Goal: Task Accomplishment & Management: Manage account settings

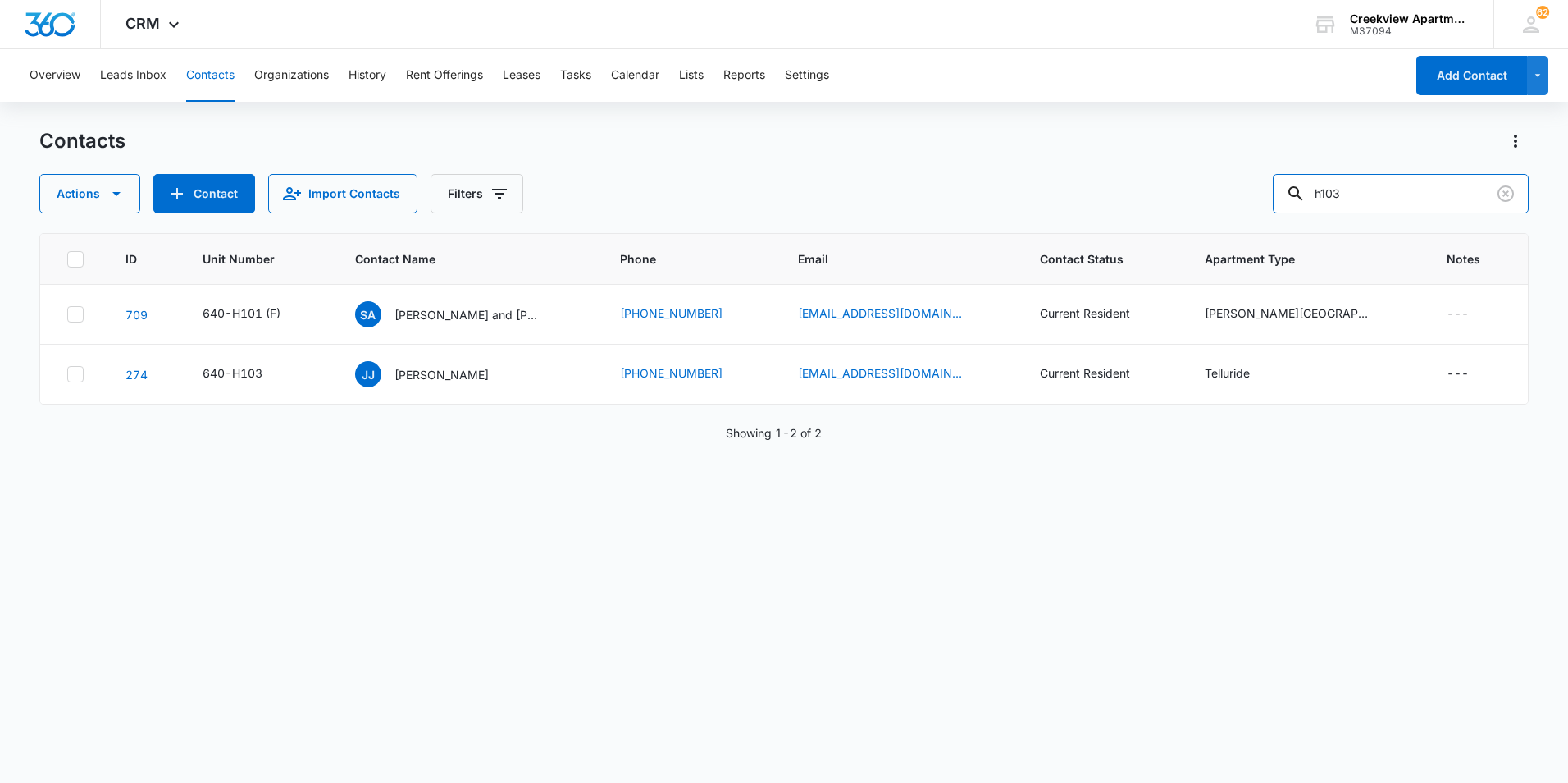
drag, startPoint x: 1353, startPoint y: 191, endPoint x: 1242, endPoint y: 198, distance: 111.2
click at [1242, 198] on div "Actions Contact Import Contacts Filters h103" at bounding box center [784, 194] width 1489 height 39
type input "p101"
click at [487, 296] on td "[PERSON_NAME], [PERSON_NAME], [PERSON_NAME]" at bounding box center [469, 314] width 266 height 60
click at [493, 322] on p "[PERSON_NAME], [PERSON_NAME], [PERSON_NAME]" at bounding box center [468, 314] width 148 height 17
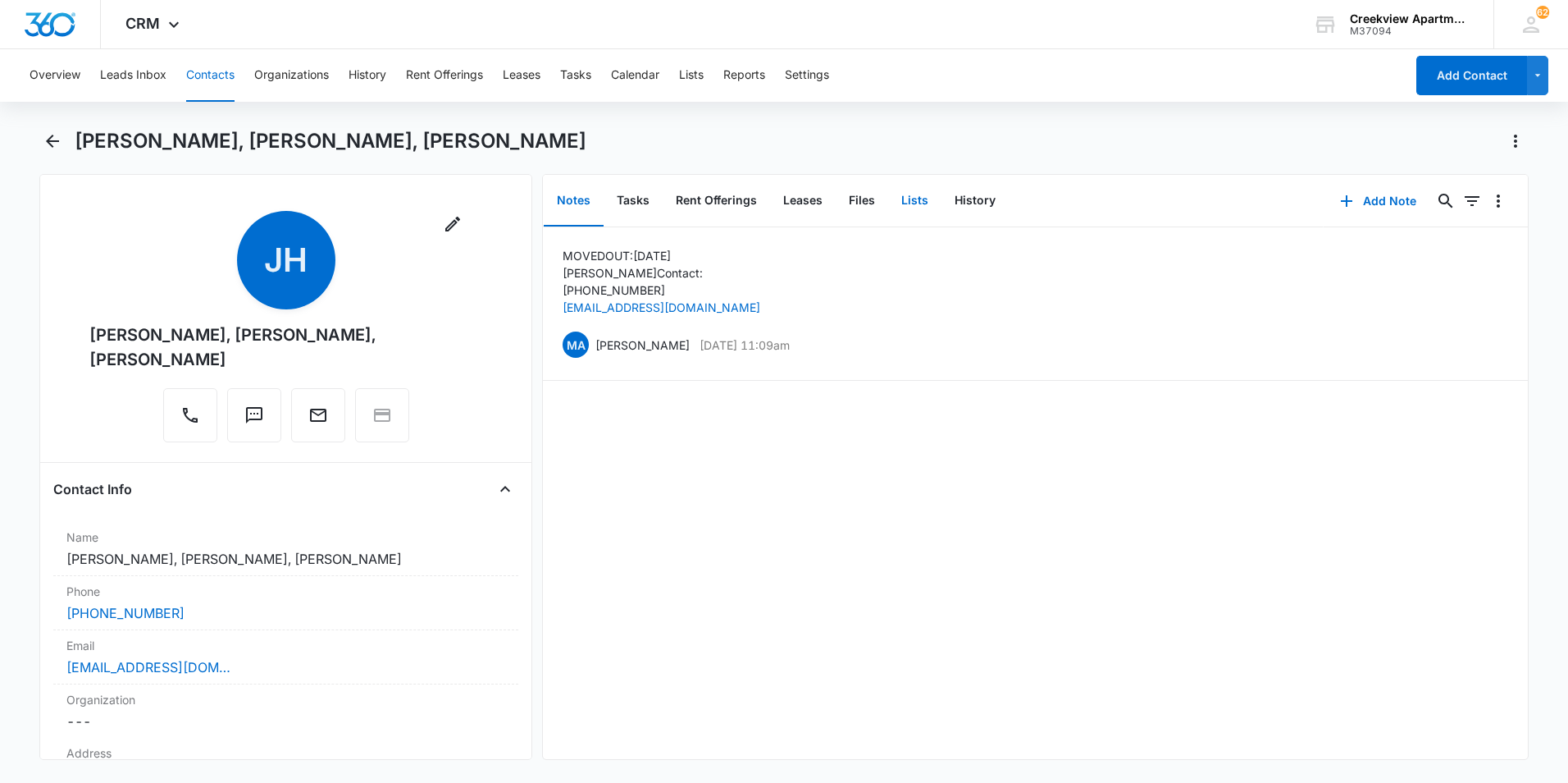
click at [912, 204] on button "Lists" at bounding box center [915, 202] width 53 height 51
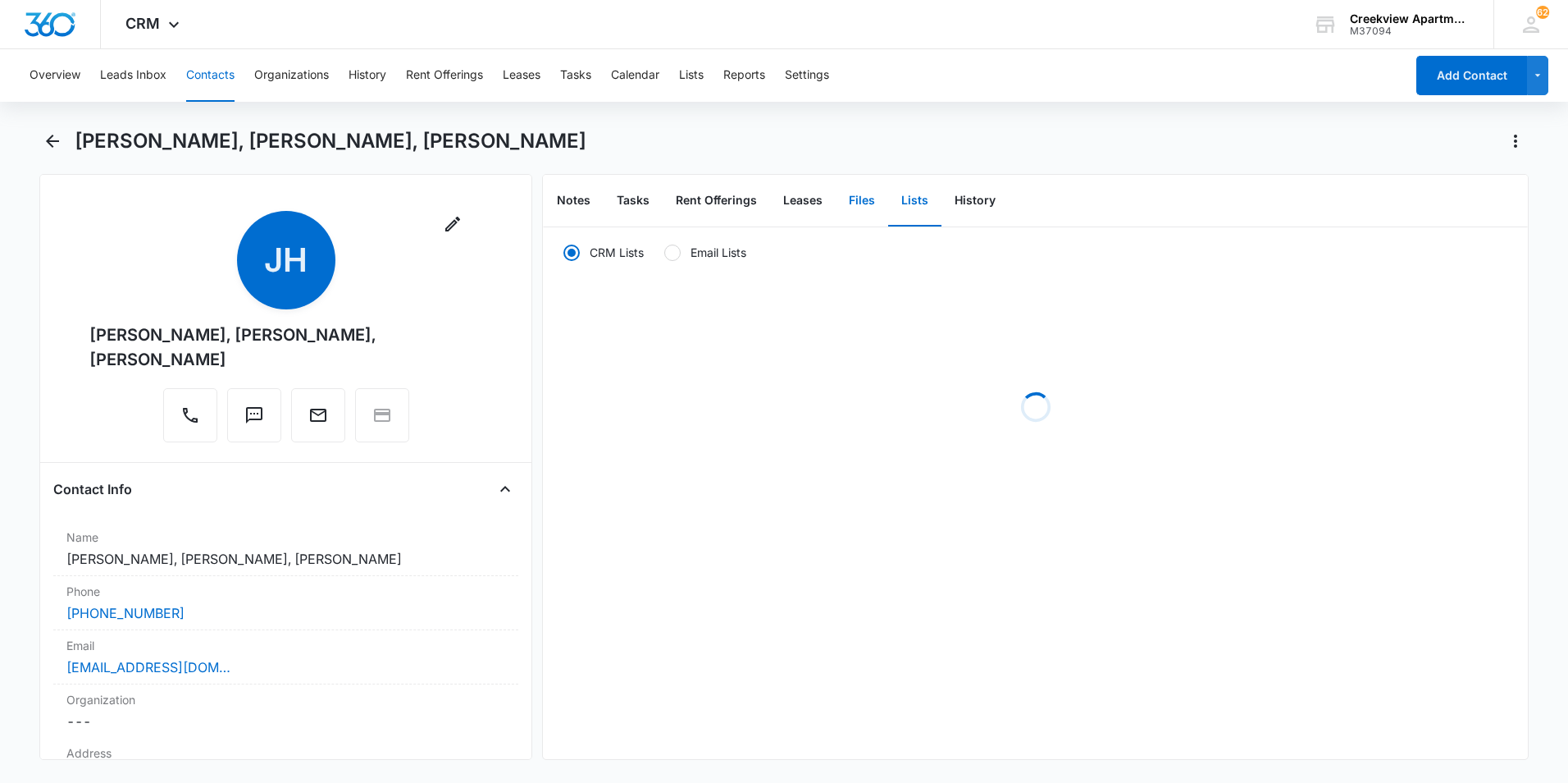
click at [854, 207] on button "Files" at bounding box center [861, 202] width 52 height 51
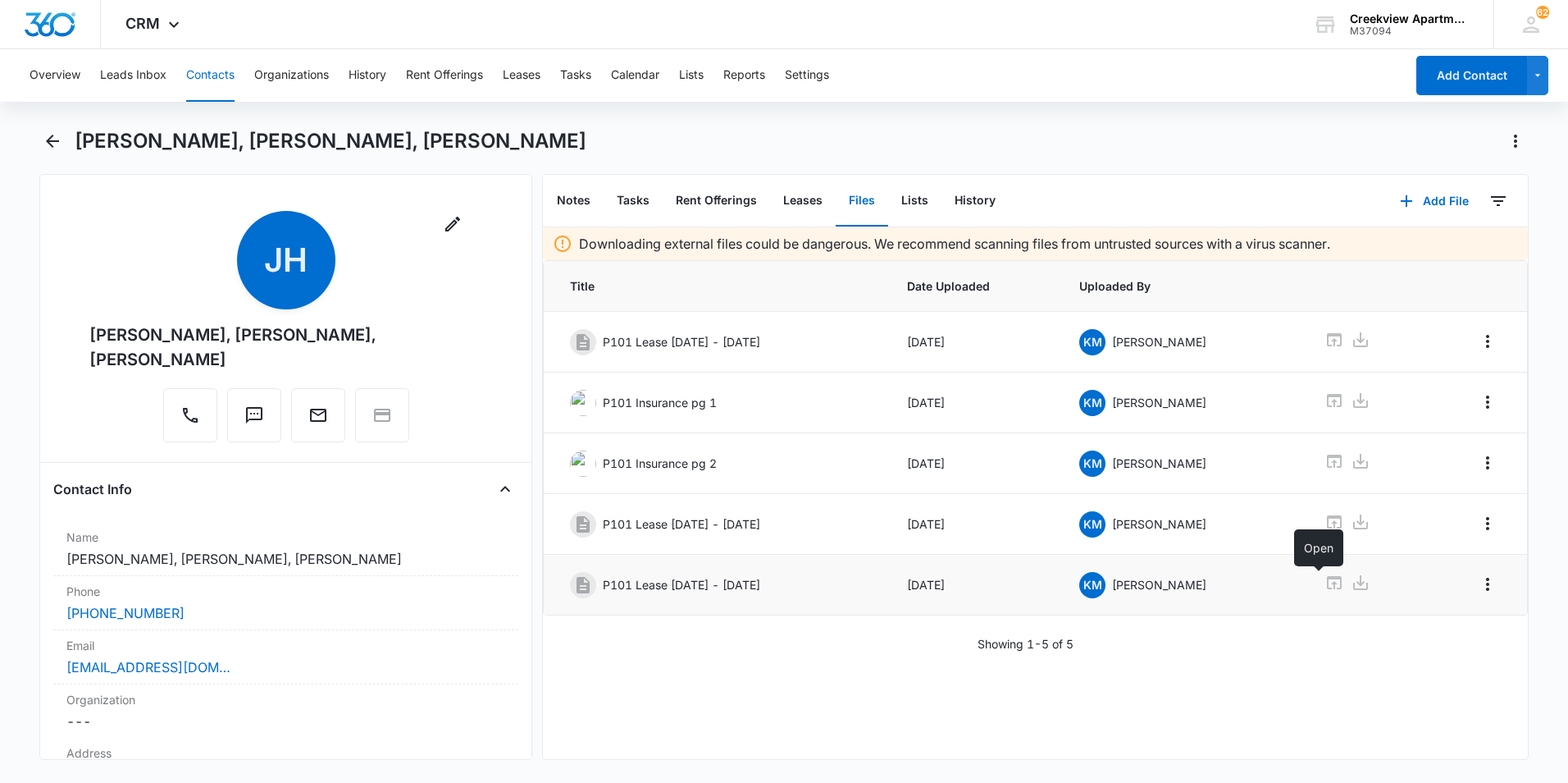
click at [1327, 578] on icon at bounding box center [1334, 582] width 15 height 13
click at [62, 145] on button "Back" at bounding box center [52, 141] width 26 height 26
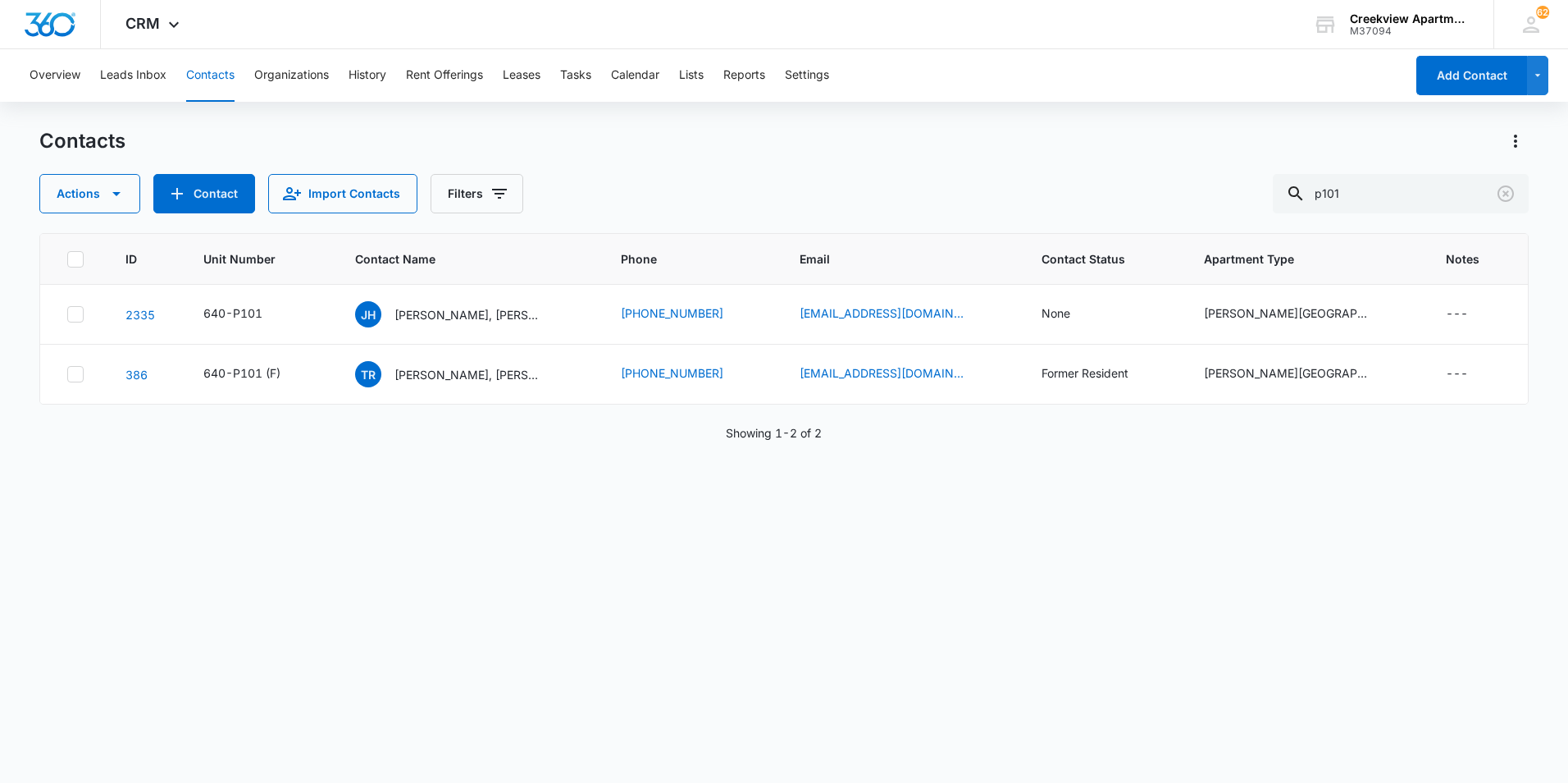
drag, startPoint x: 881, startPoint y: 171, endPoint x: 889, endPoint y: 241, distance: 70.5
click at [882, 171] on div "Contacts Actions Contact Import Contacts Filters p101" at bounding box center [784, 171] width 1489 height 85
